Goal: Transaction & Acquisition: Purchase product/service

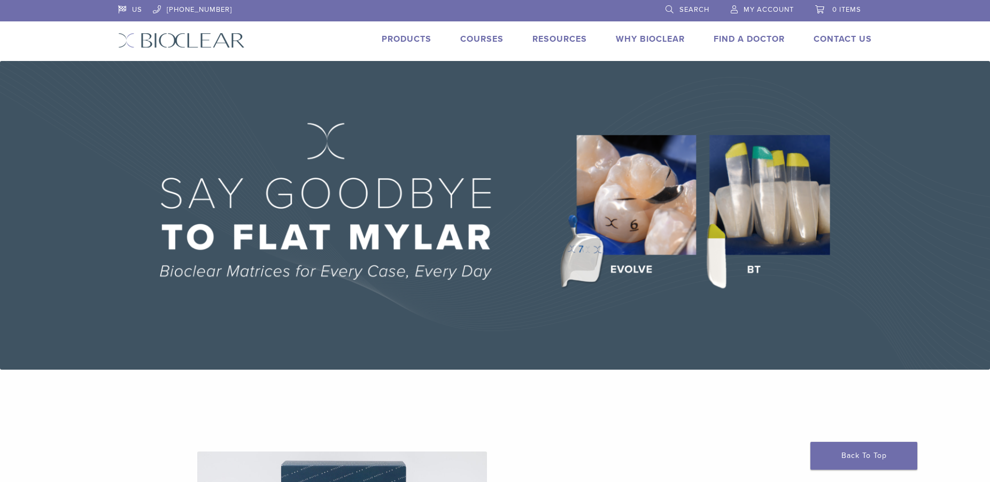
click at [408, 41] on link "Products" at bounding box center [407, 39] width 50 height 11
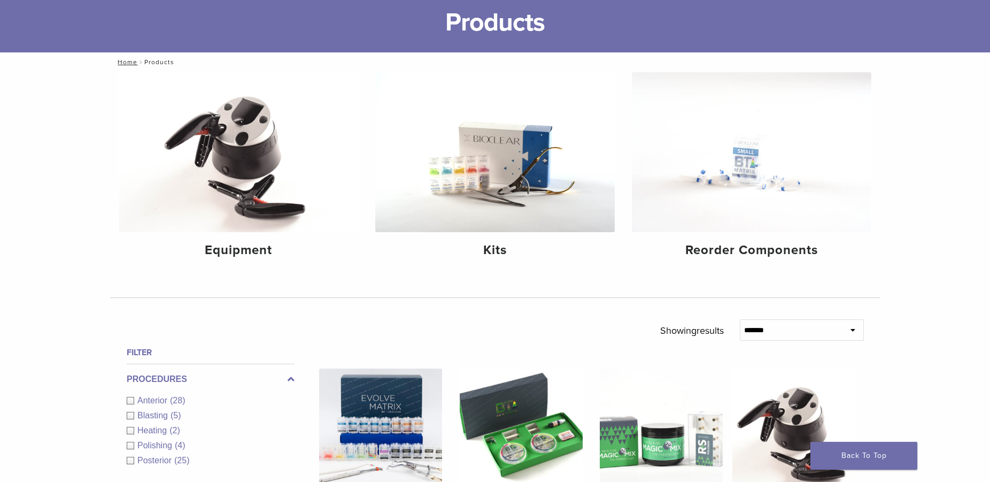
scroll to position [55, 0]
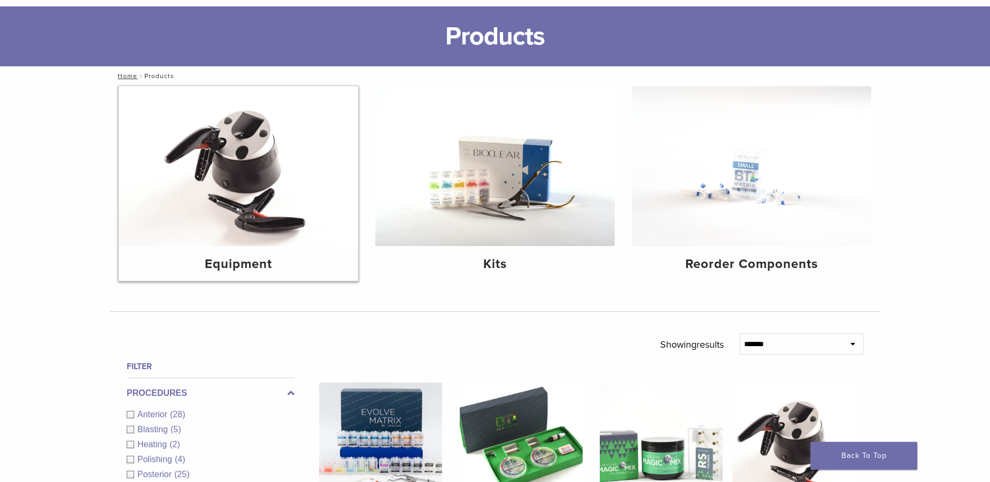
click at [281, 126] on img at bounding box center [238, 166] width 239 height 160
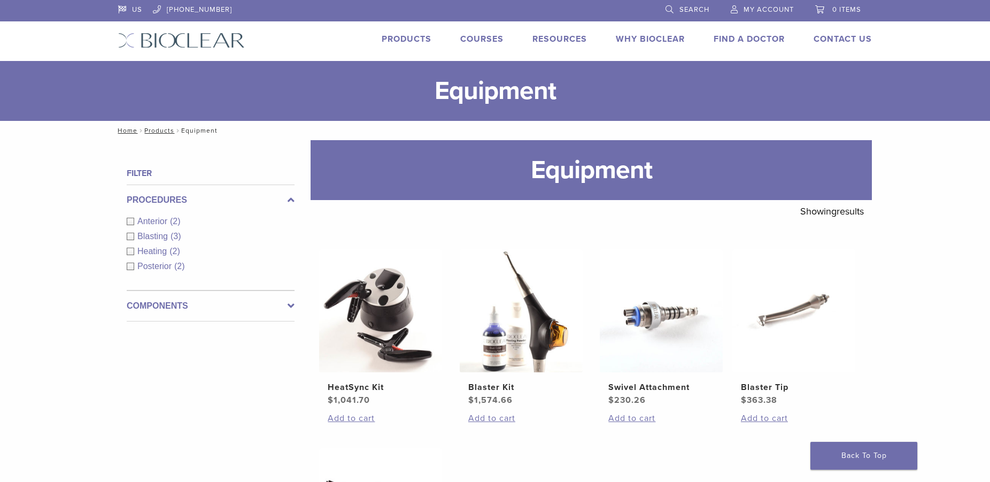
click at [288, 304] on icon at bounding box center [291, 305] width 7 height 13
click at [763, 6] on span "My Account" at bounding box center [768, 9] width 50 height 9
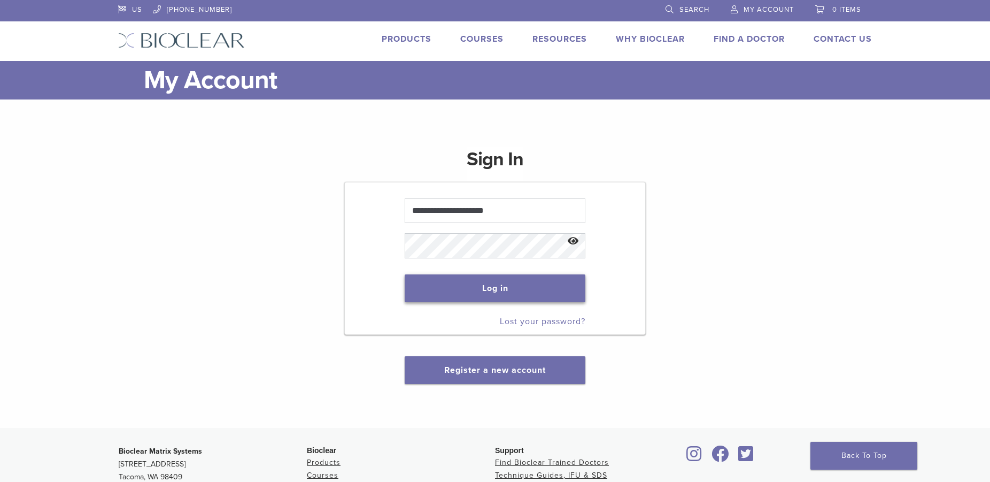
click at [480, 290] on button "Log in" at bounding box center [495, 288] width 180 height 28
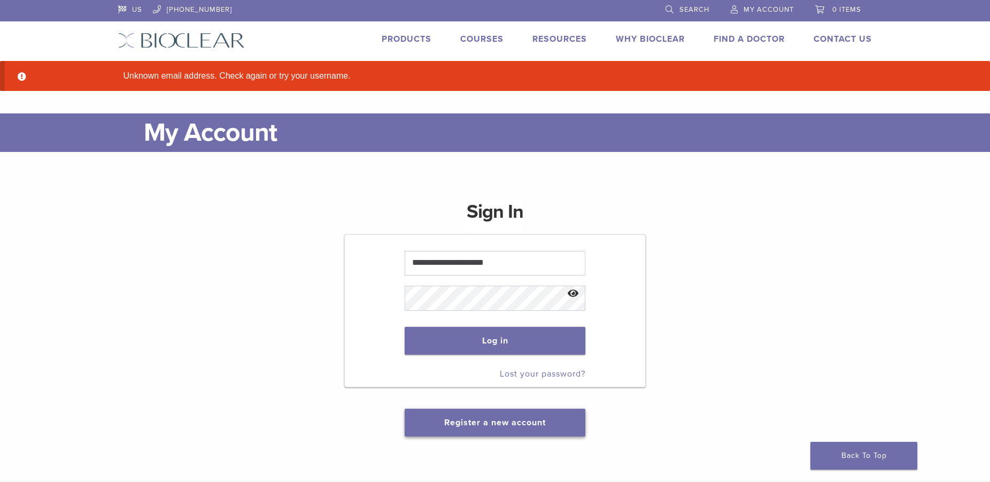
click at [503, 421] on link "Register a new account" at bounding box center [495, 422] width 102 height 11
click at [580, 293] on button "Show password" at bounding box center [573, 293] width 23 height 27
click at [498, 336] on button "Log in" at bounding box center [495, 341] width 180 height 28
click at [499, 421] on link "Register a new account" at bounding box center [495, 422] width 102 height 11
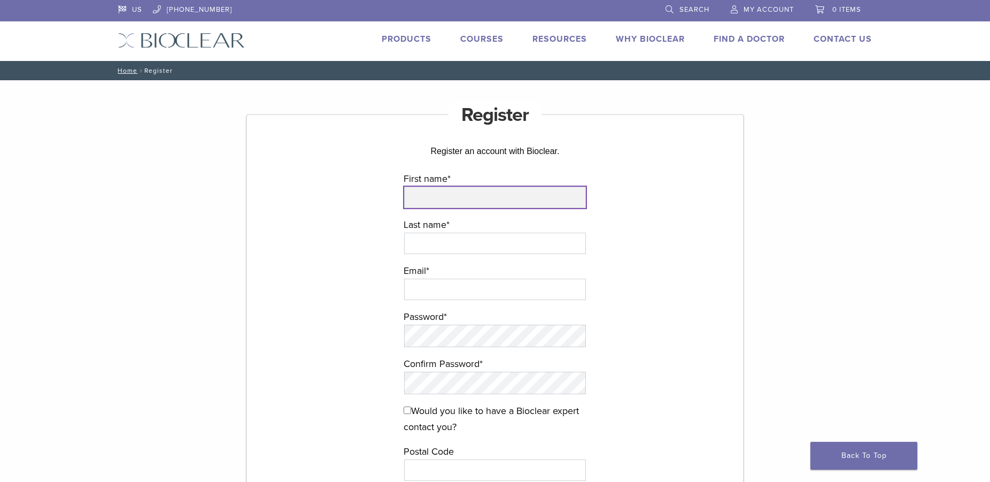
click at [434, 197] on input "First name *" at bounding box center [495, 197] width 182 height 21
type input "*******"
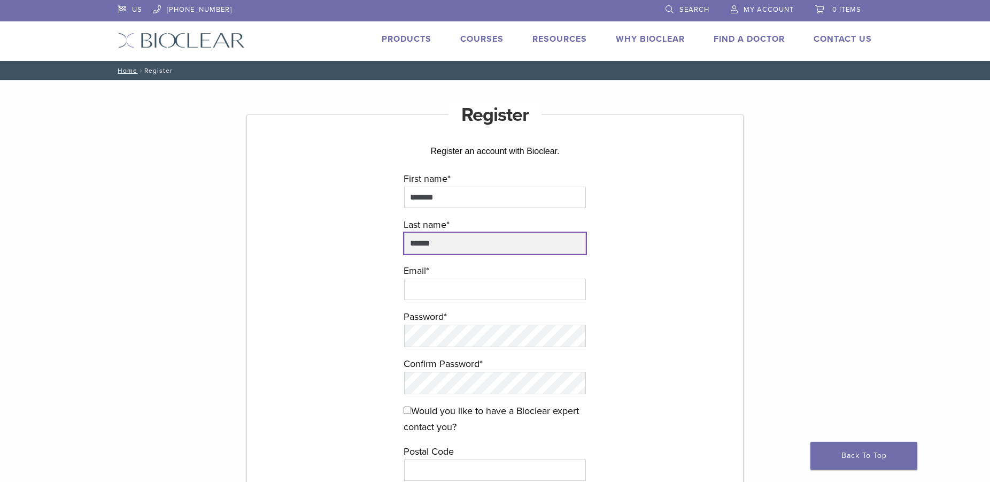
type input "******"
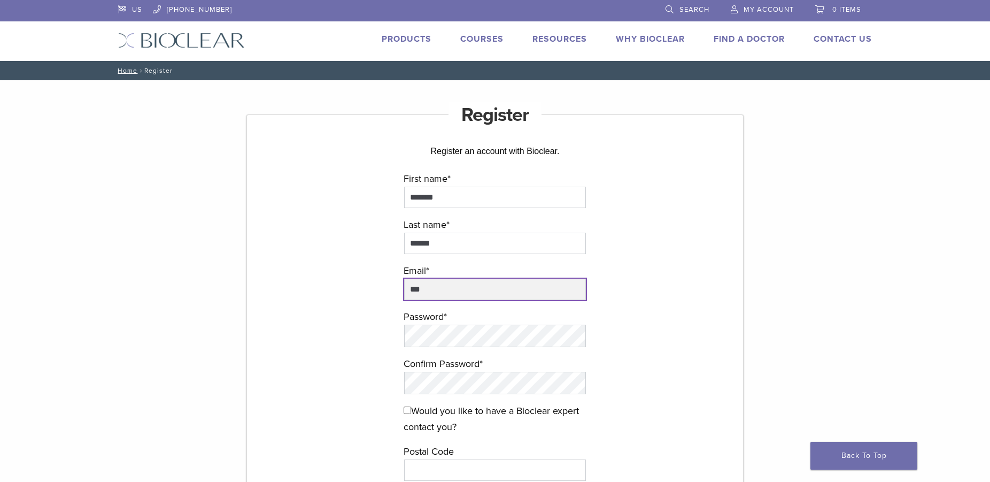
type input "**********"
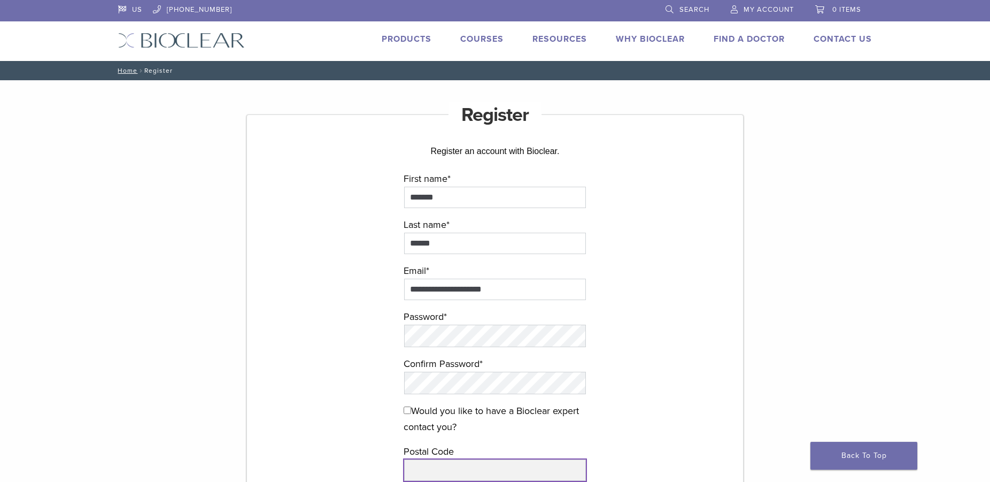
type input "*****"
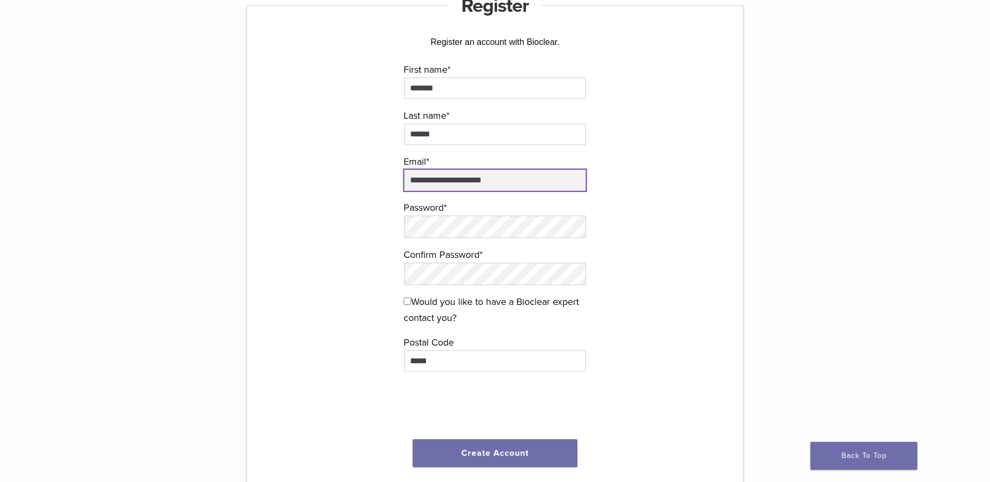
scroll to position [164, 0]
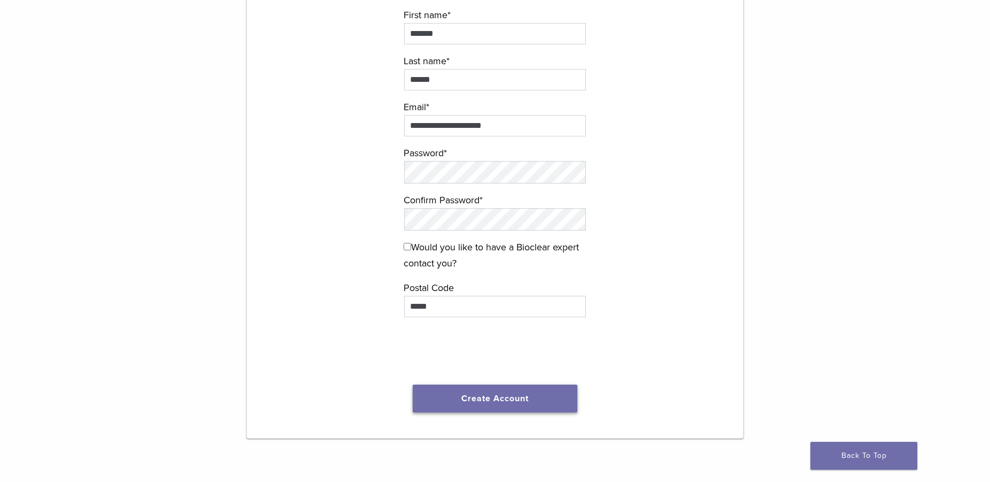
click at [486, 399] on button "Create Account" at bounding box center [495, 398] width 165 height 28
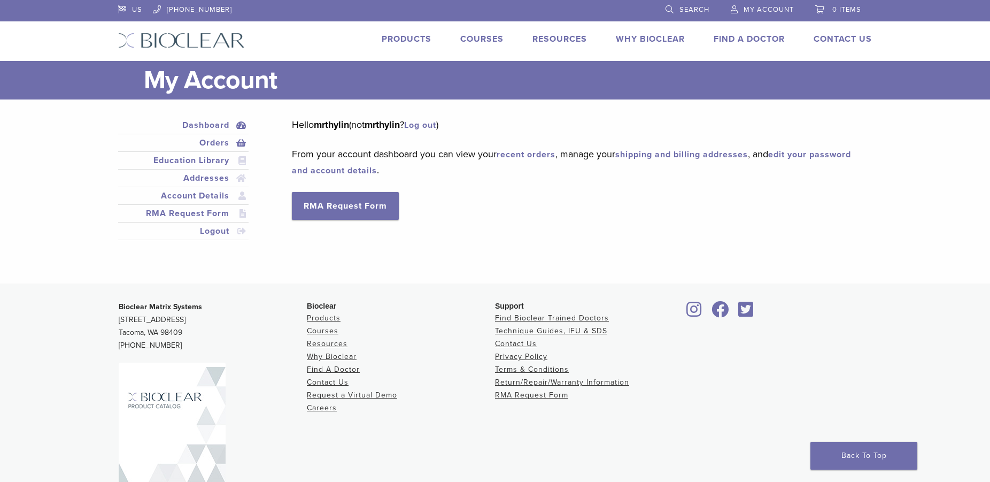
click at [216, 145] on link "Orders" at bounding box center [183, 142] width 126 height 13
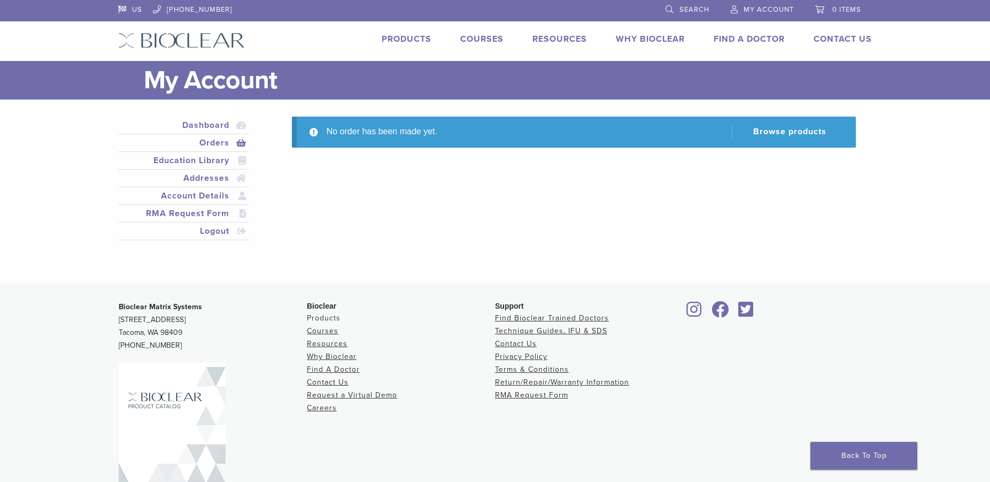
click at [320, 319] on link "Products" at bounding box center [324, 317] width 34 height 9
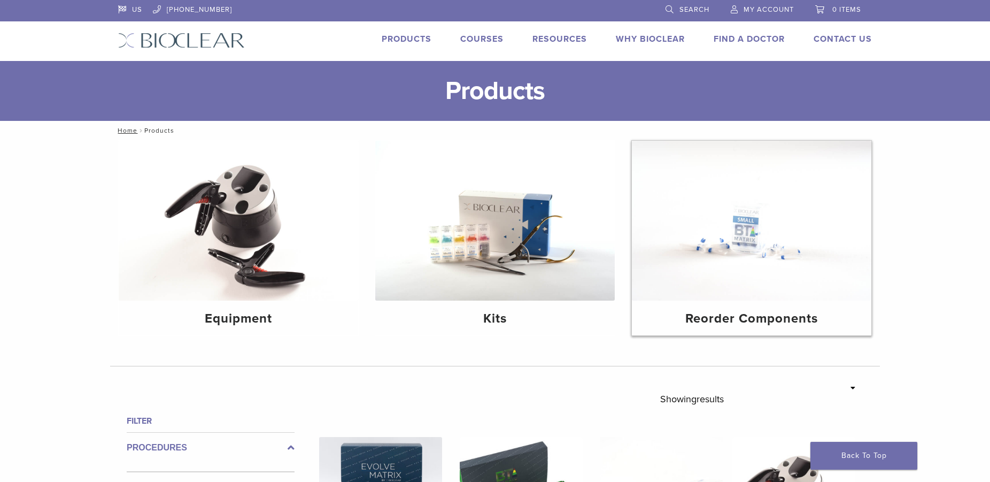
click at [745, 306] on div "Reorder Components" at bounding box center [751, 317] width 239 height 35
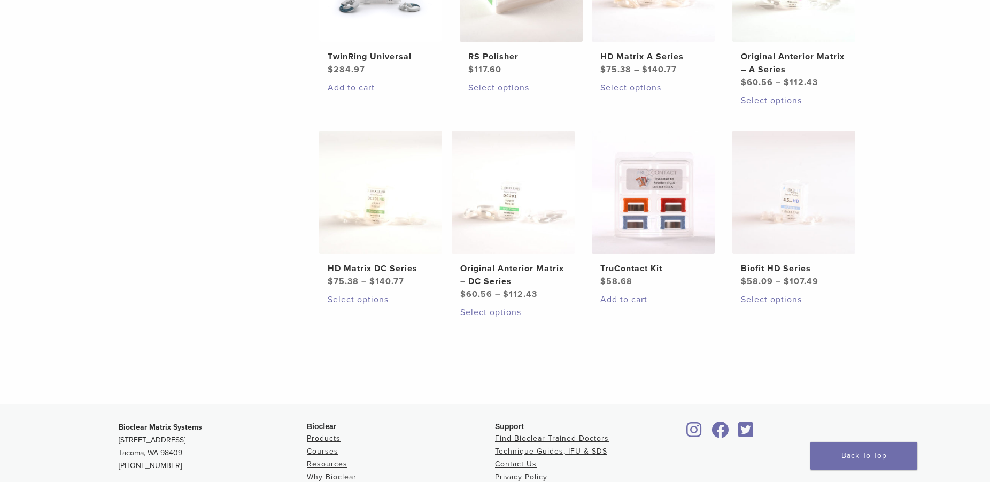
scroll to position [545, 0]
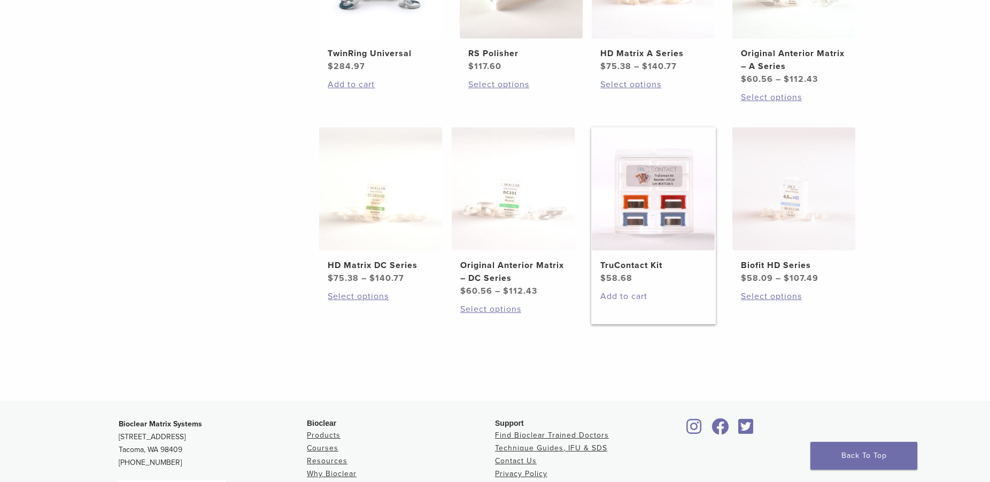
click at [626, 293] on link "Add to cart" at bounding box center [653, 296] width 106 height 13
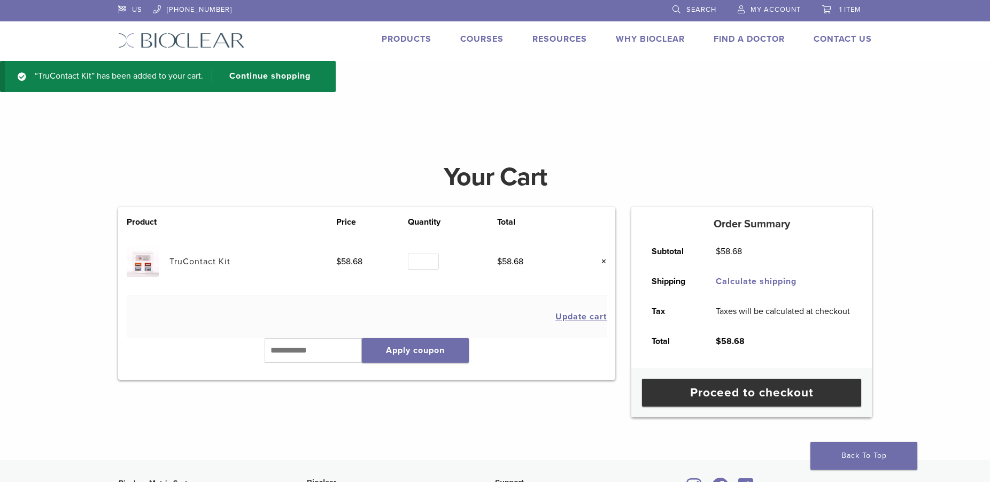
type input "*"
click at [430, 258] on input "*" at bounding box center [423, 261] width 31 height 17
click at [577, 317] on button "Update cart" at bounding box center [580, 316] width 51 height 9
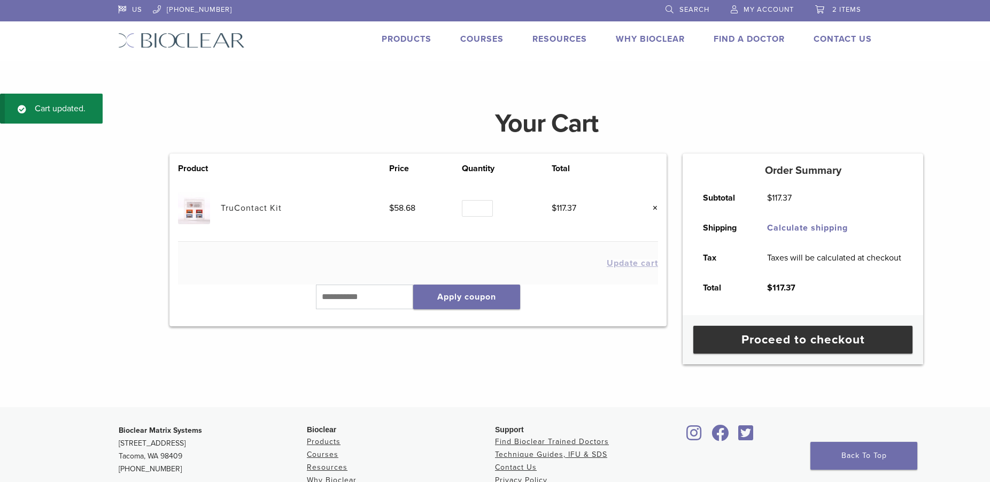
click at [429, 38] on link "Products" at bounding box center [407, 39] width 50 height 11
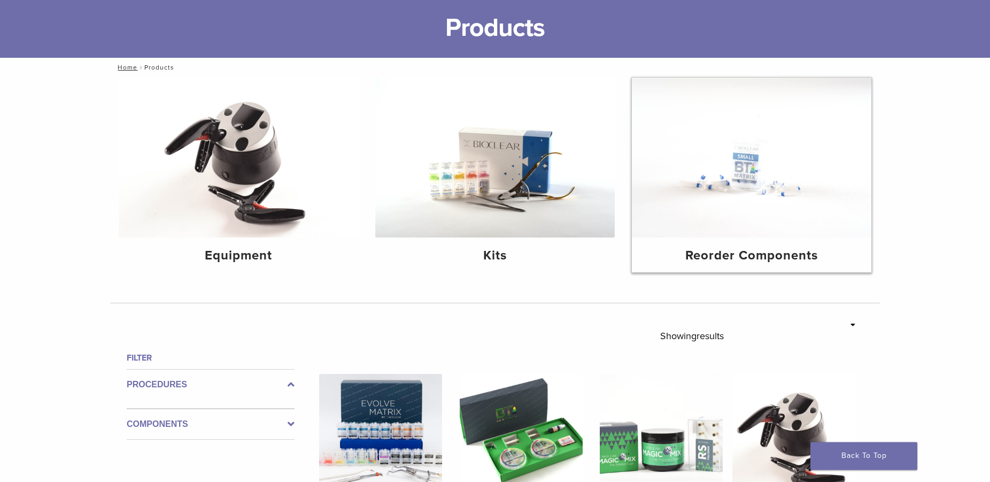
scroll to position [34, 0]
